Goal: Transaction & Acquisition: Purchase product/service

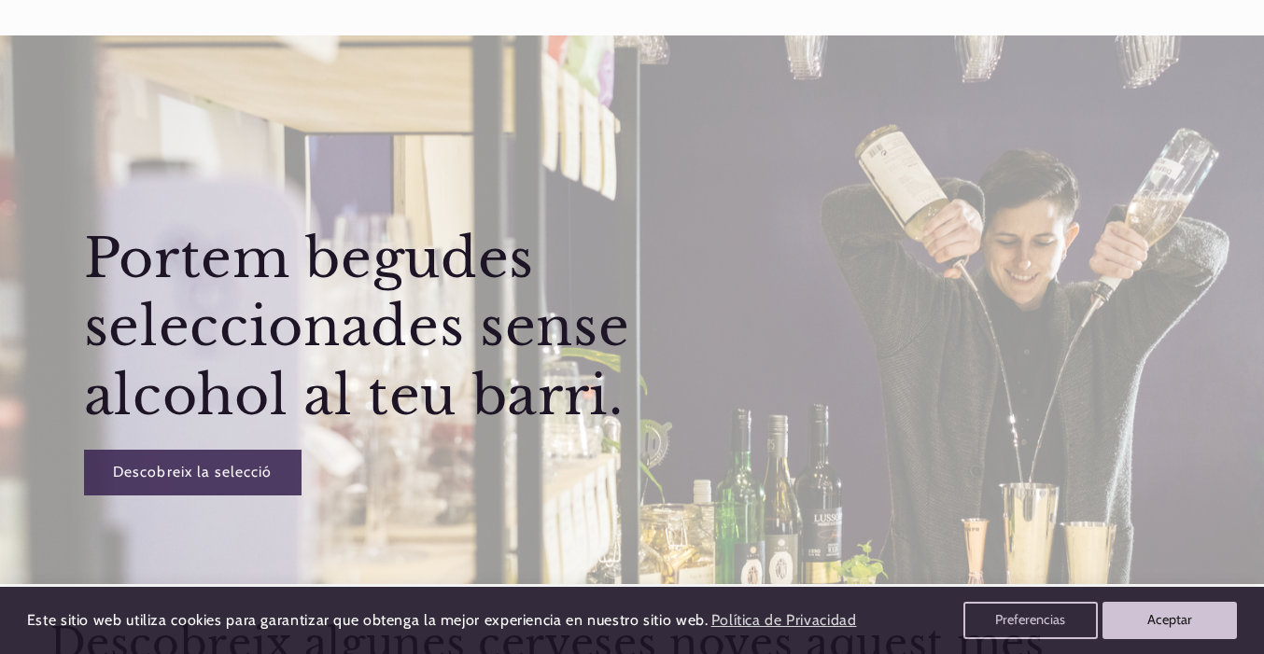
scroll to position [108, 0]
click at [180, 469] on link "Descobreix la selecció" at bounding box center [192, 472] width 218 height 46
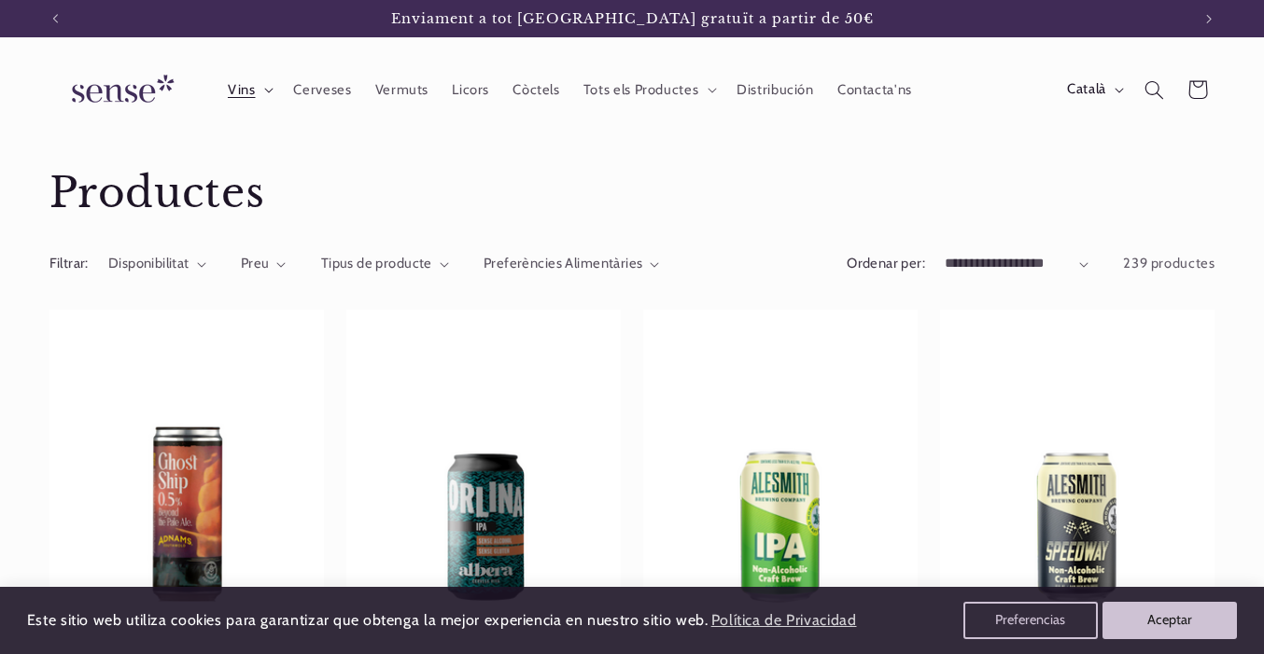
click at [246, 93] on span "Vins" at bounding box center [242, 90] width 28 height 18
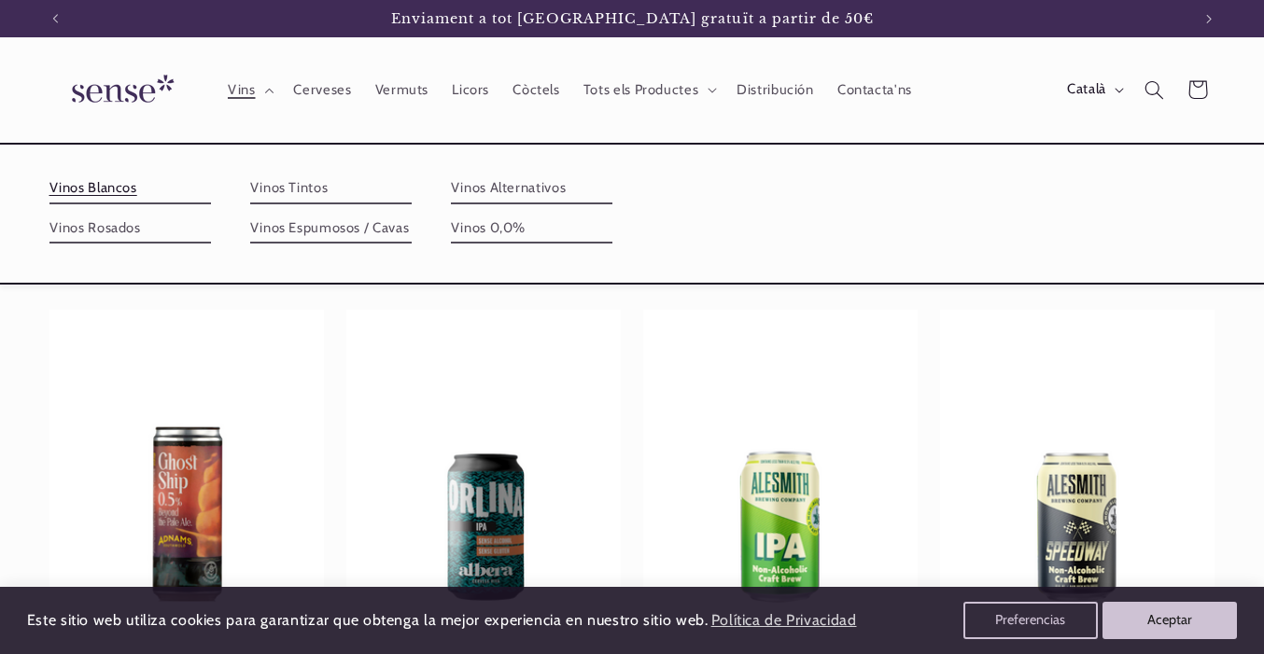
click at [95, 190] on link "Vinos Blancos" at bounding box center [130, 189] width 162 height 30
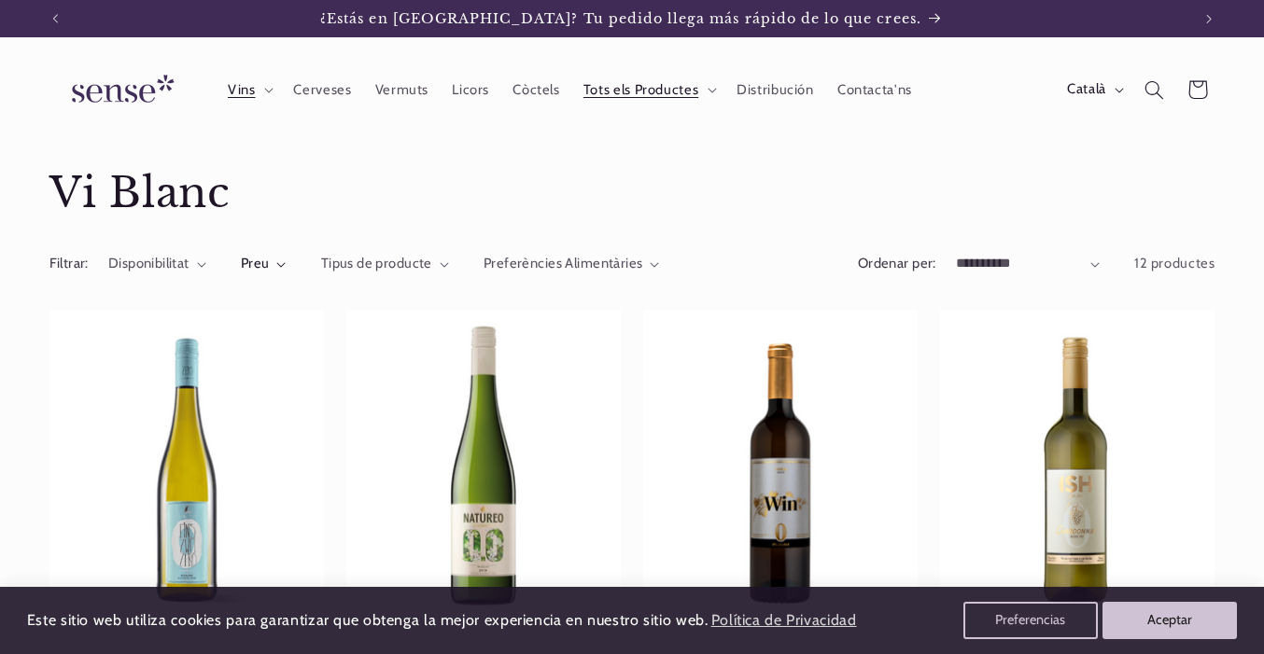
click at [260, 266] on span "Preu" at bounding box center [255, 263] width 29 height 17
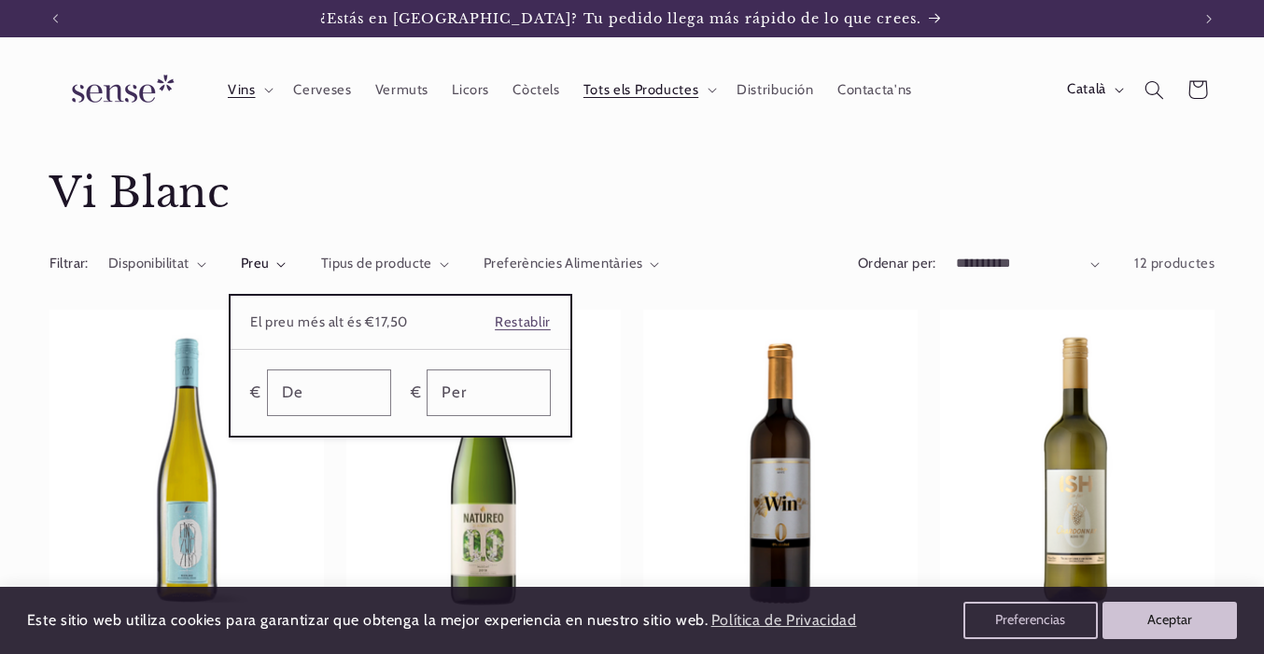
click at [287, 254] on summary "Preu" at bounding box center [264, 264] width 46 height 21
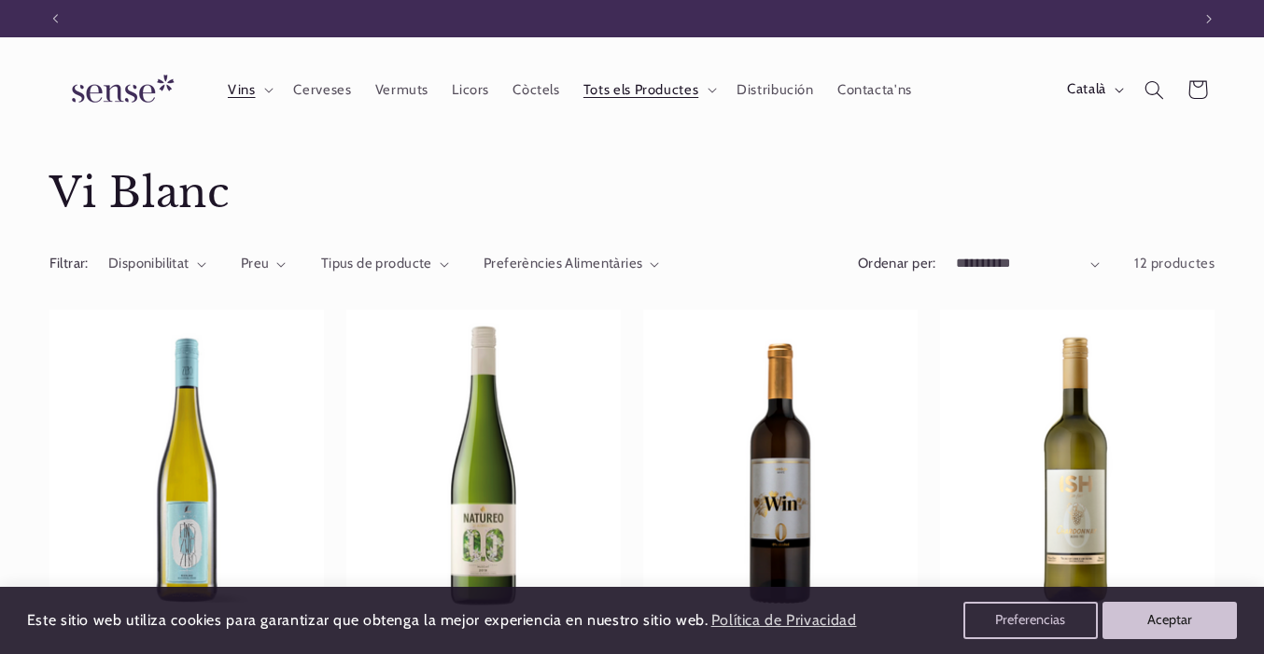
scroll to position [0, 1135]
